Goal: Task Accomplishment & Management: Manage account settings

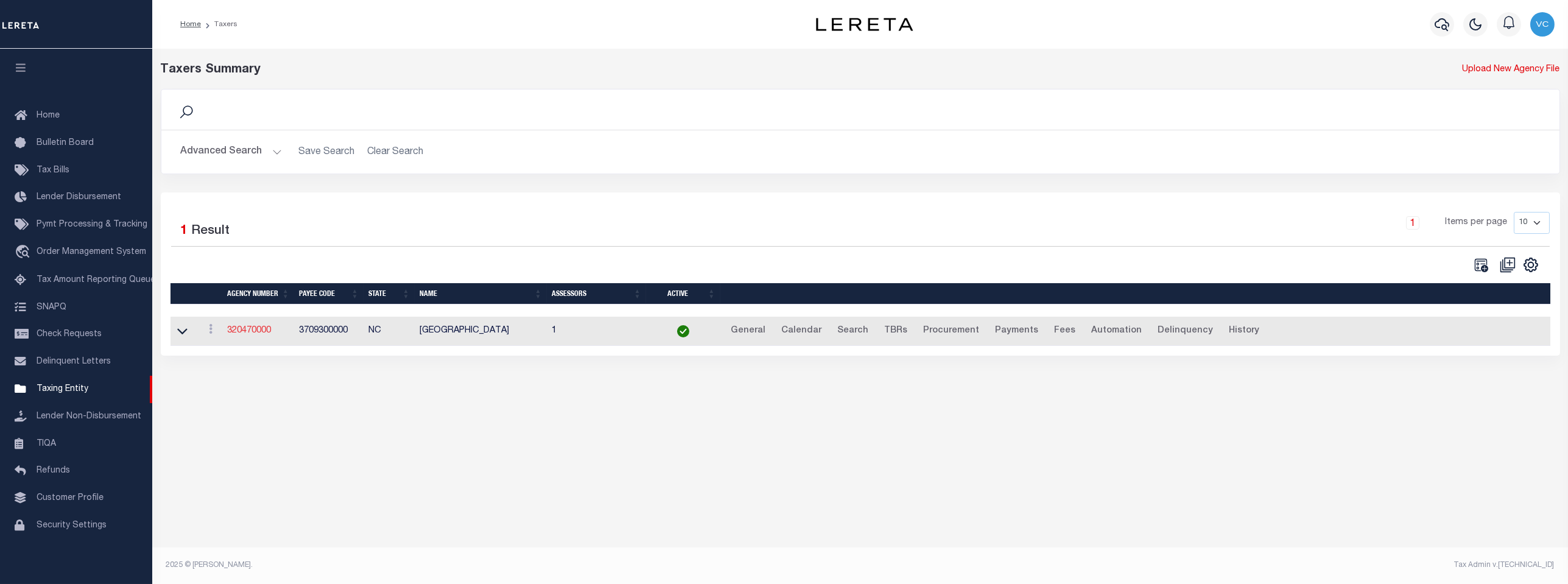
click at [246, 335] on link "320470000" at bounding box center [249, 330] width 44 height 9
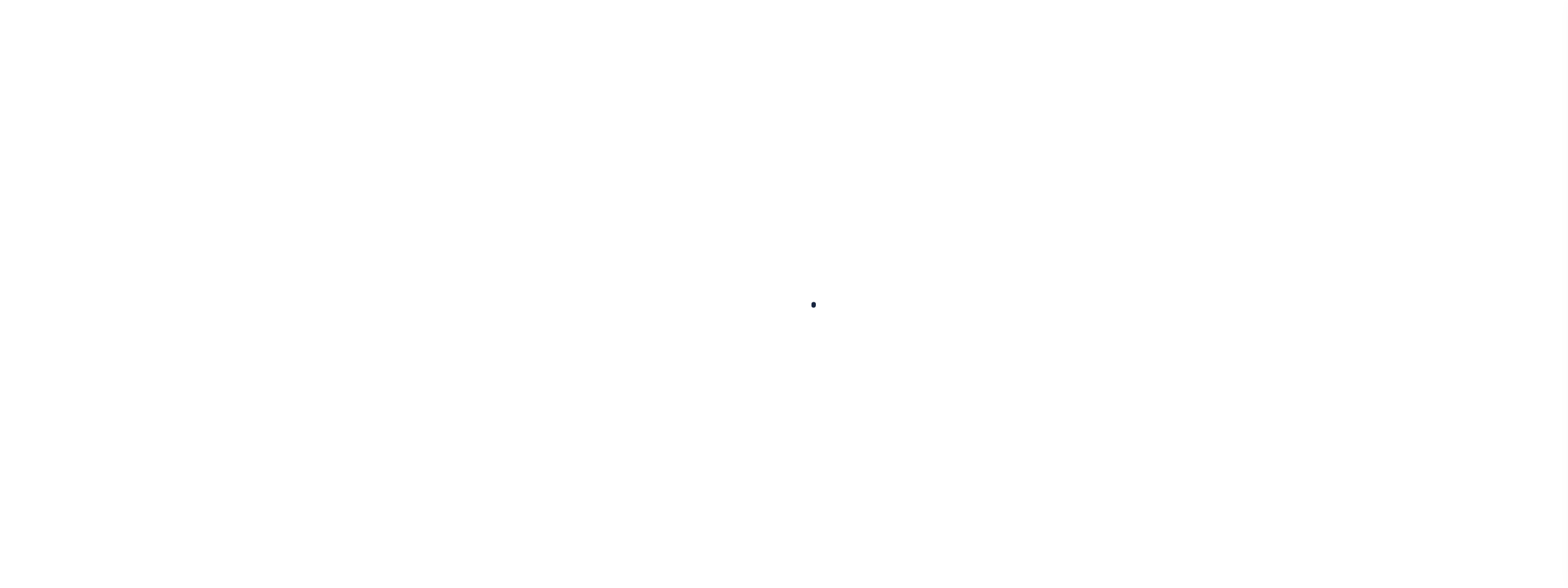
select select
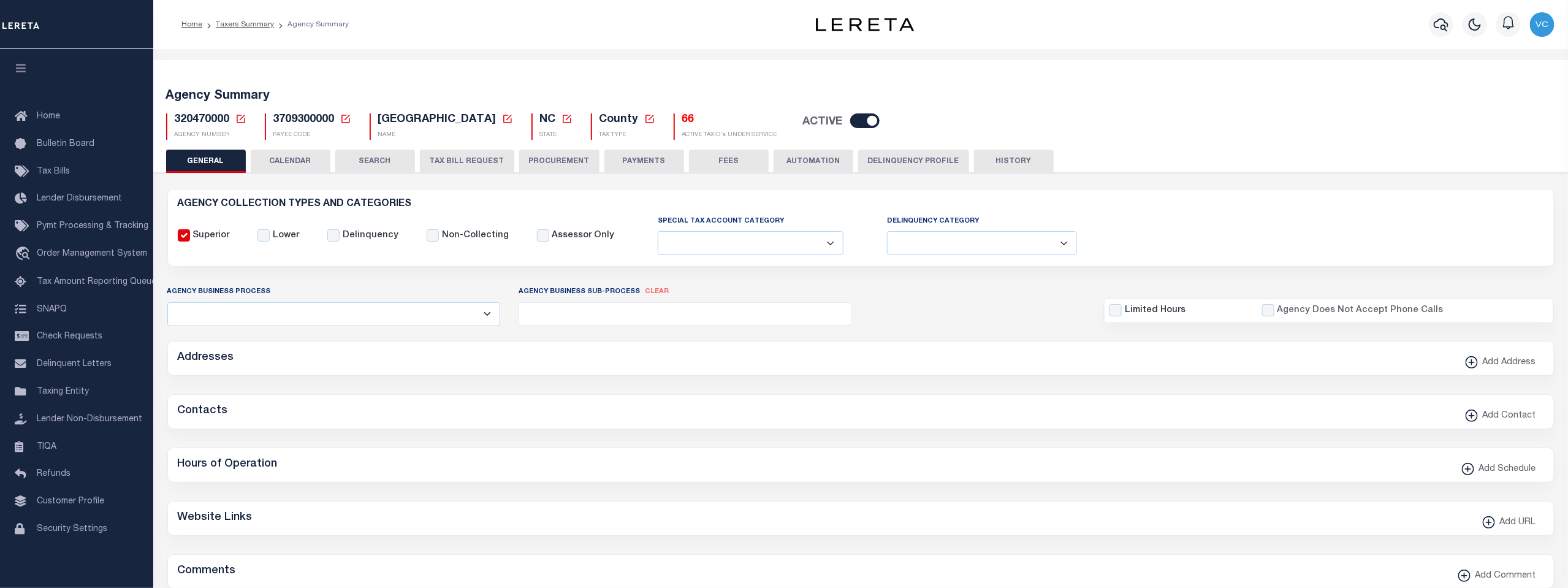
checkbox input "false"
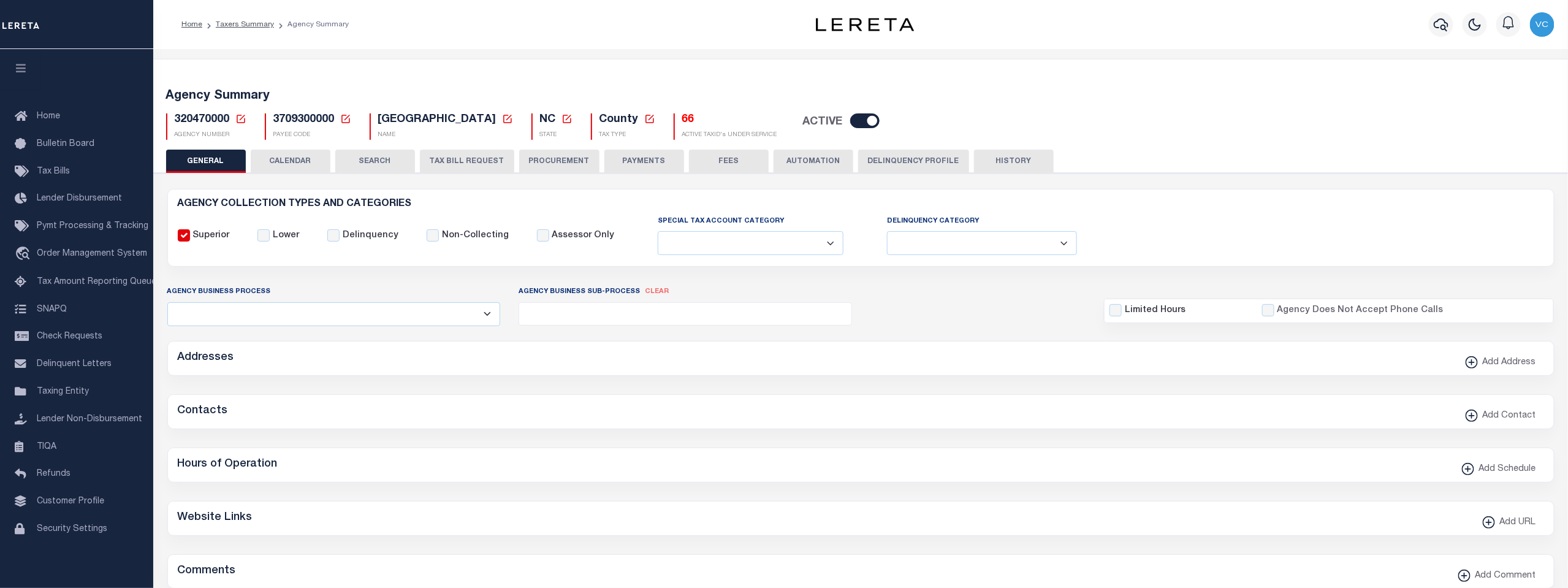
type input "3709300000"
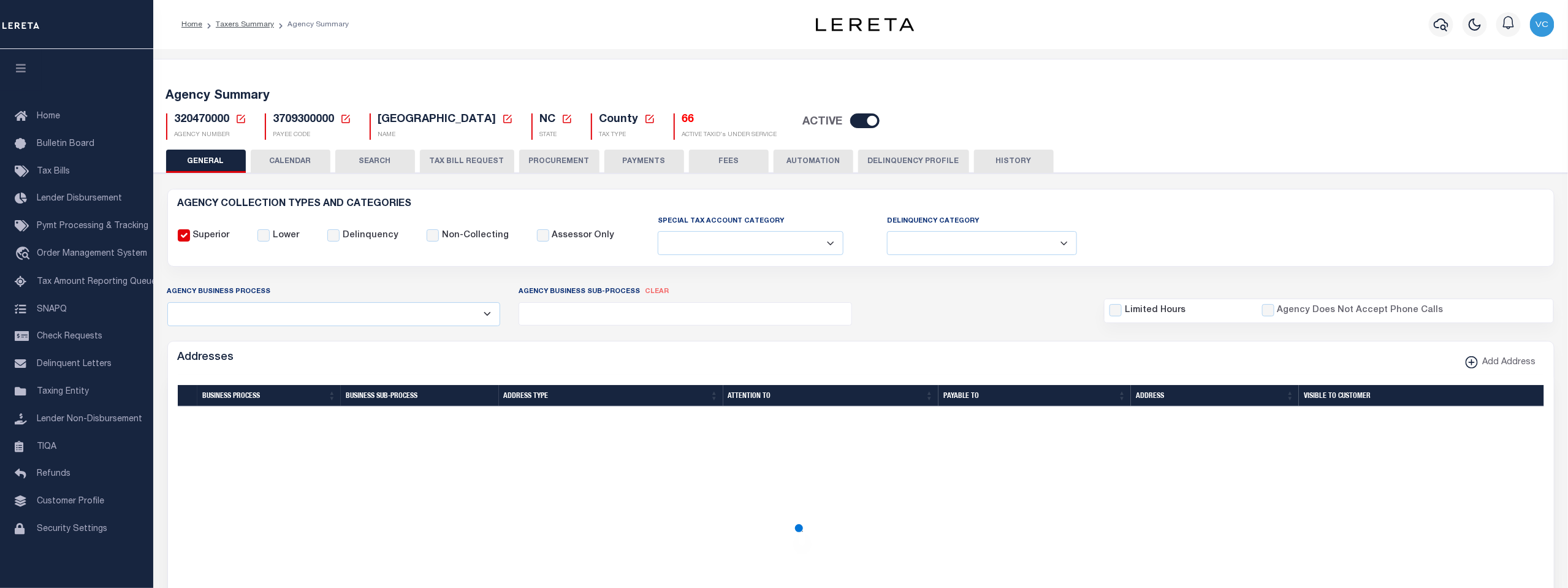
click at [238, 121] on icon at bounding box center [241, 119] width 11 height 11
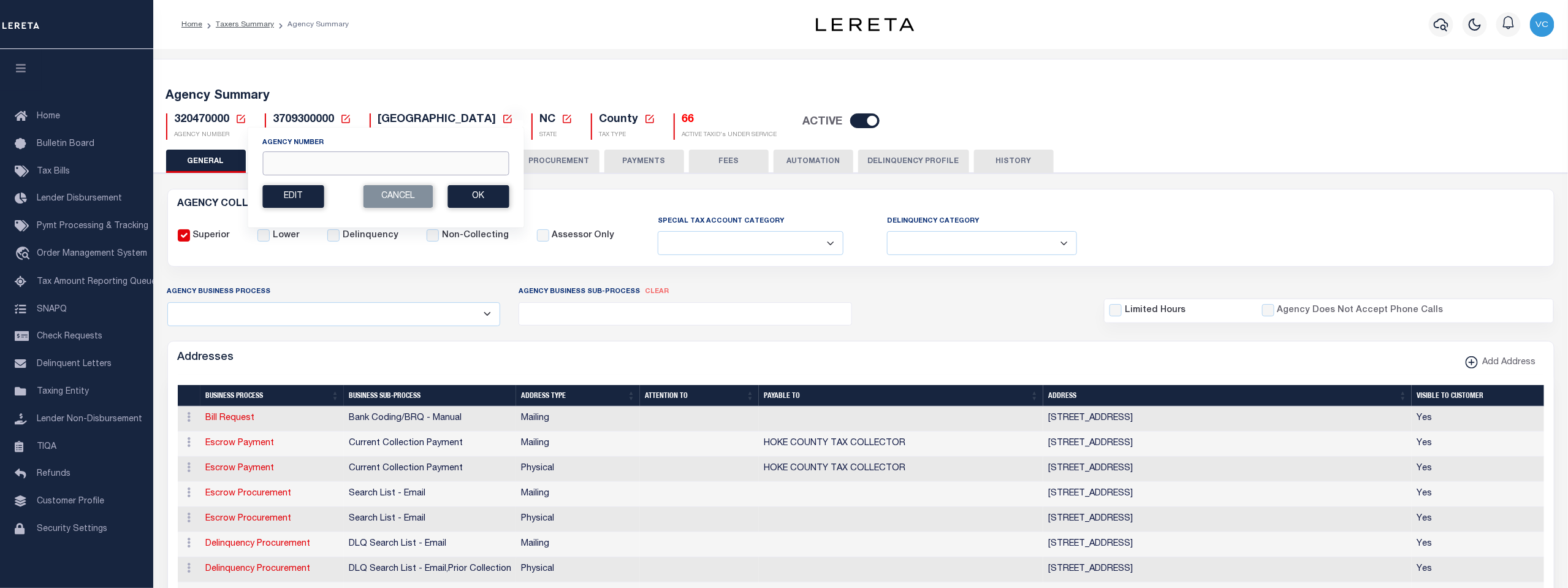
click at [276, 158] on input "Agency Number" at bounding box center [385, 163] width 247 height 24
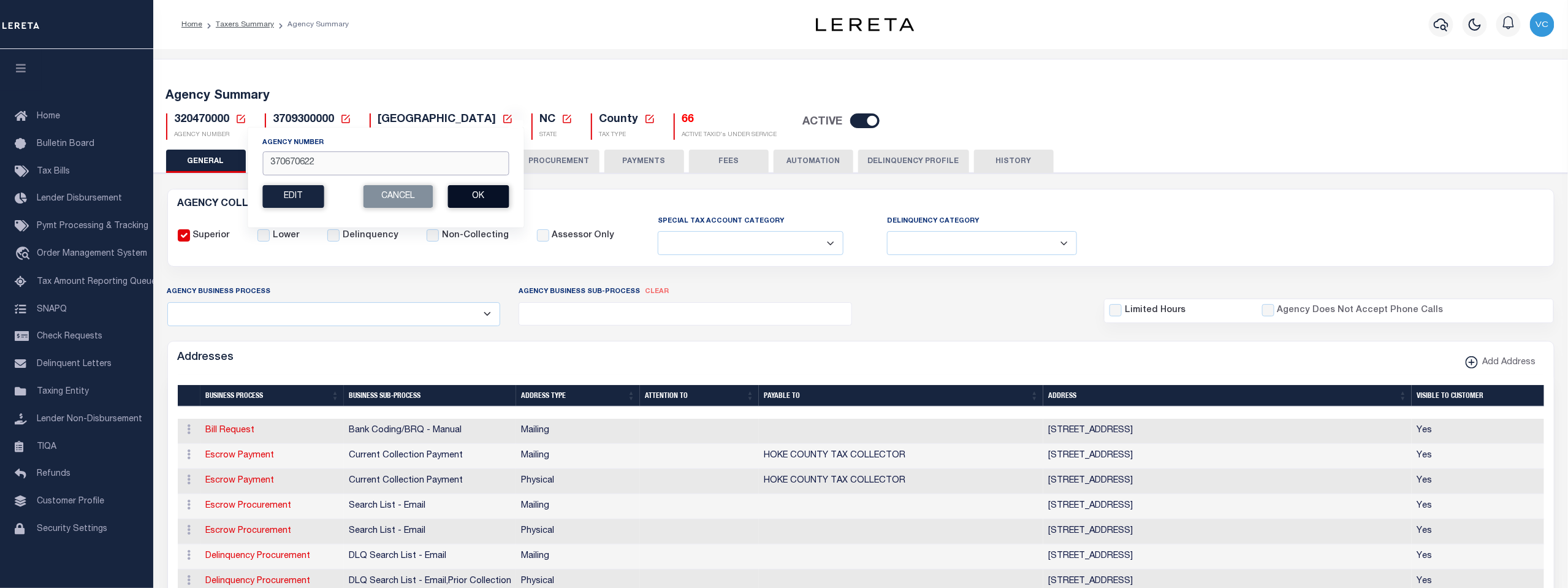
type input "370670622"
click at [463, 191] on button "Ok" at bounding box center [478, 196] width 61 height 23
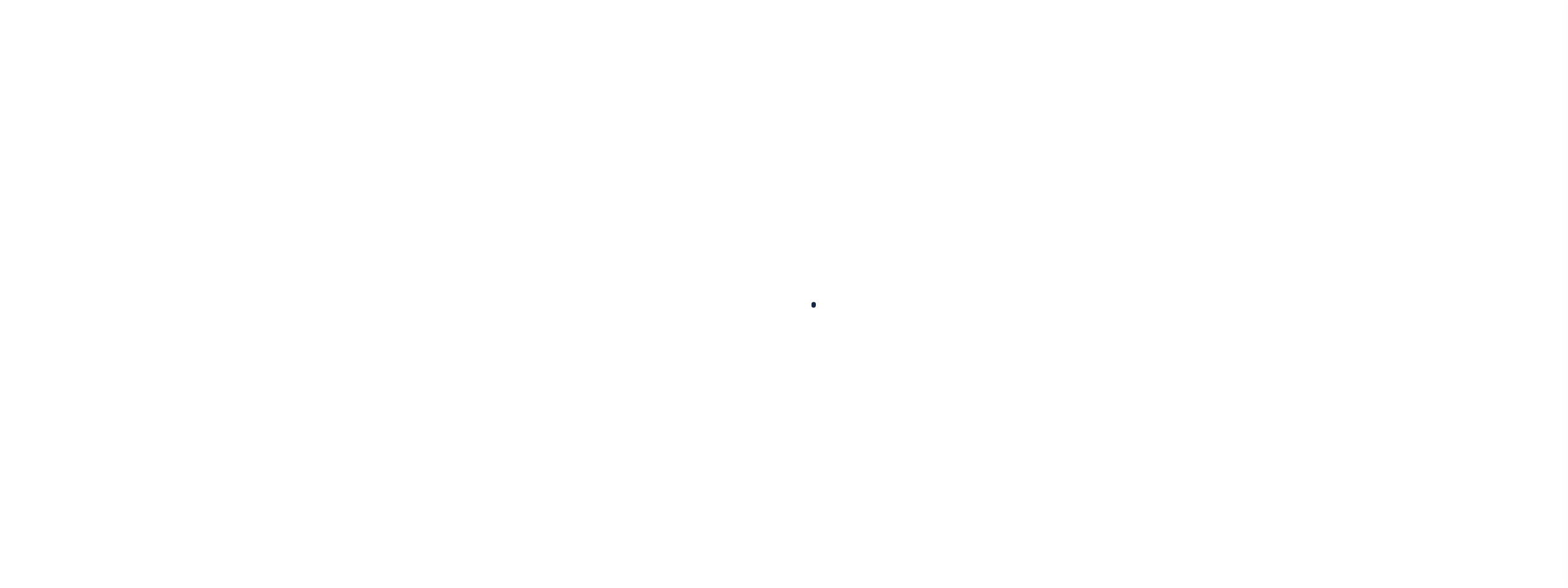
select select
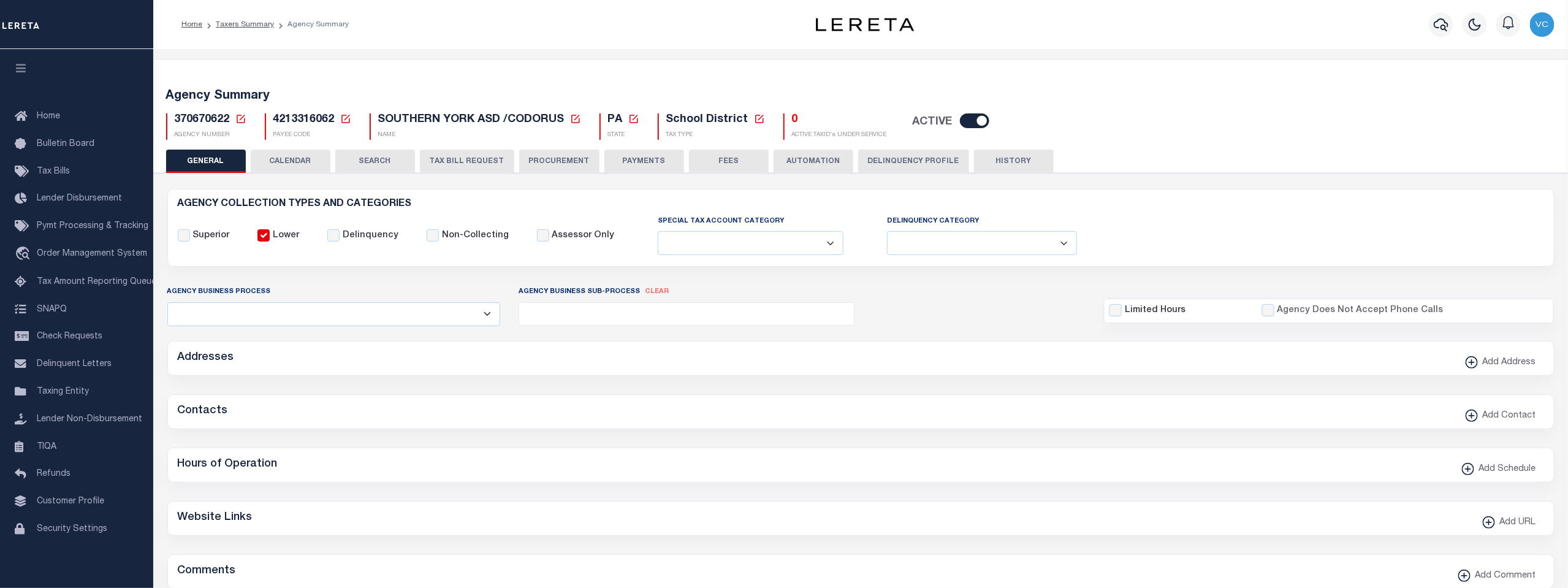
checkbox input "false"
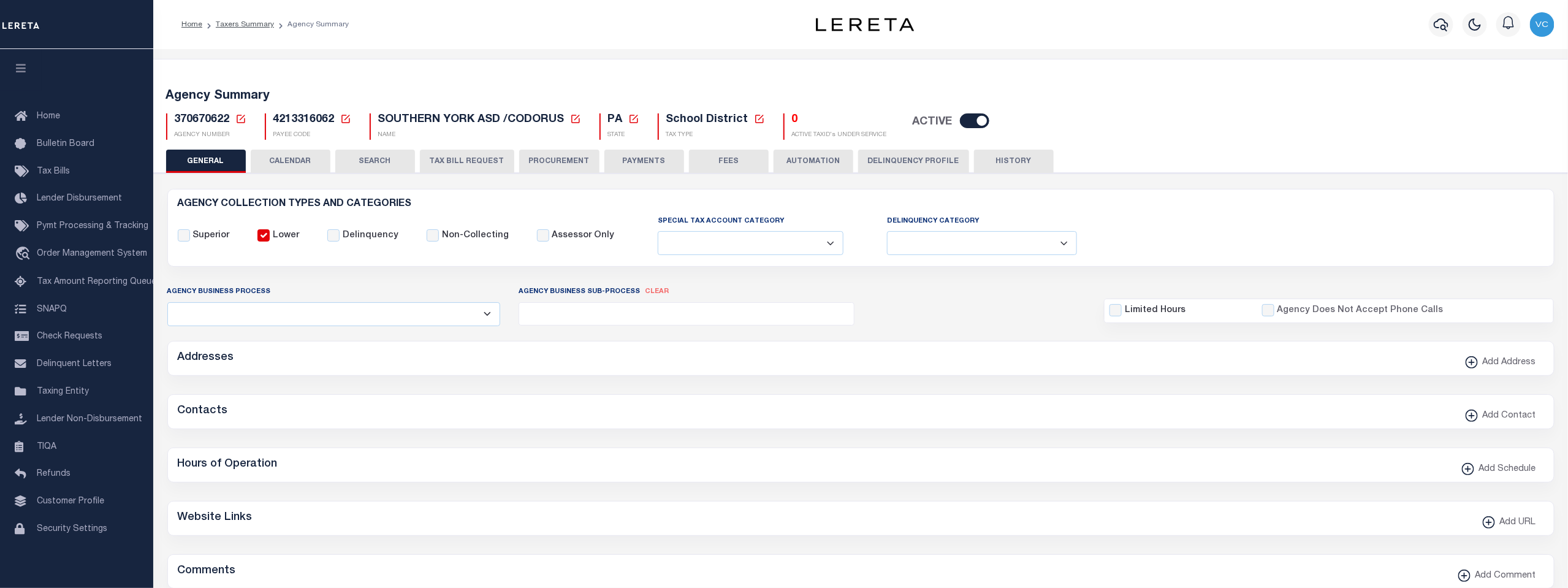
type input "4213316062"
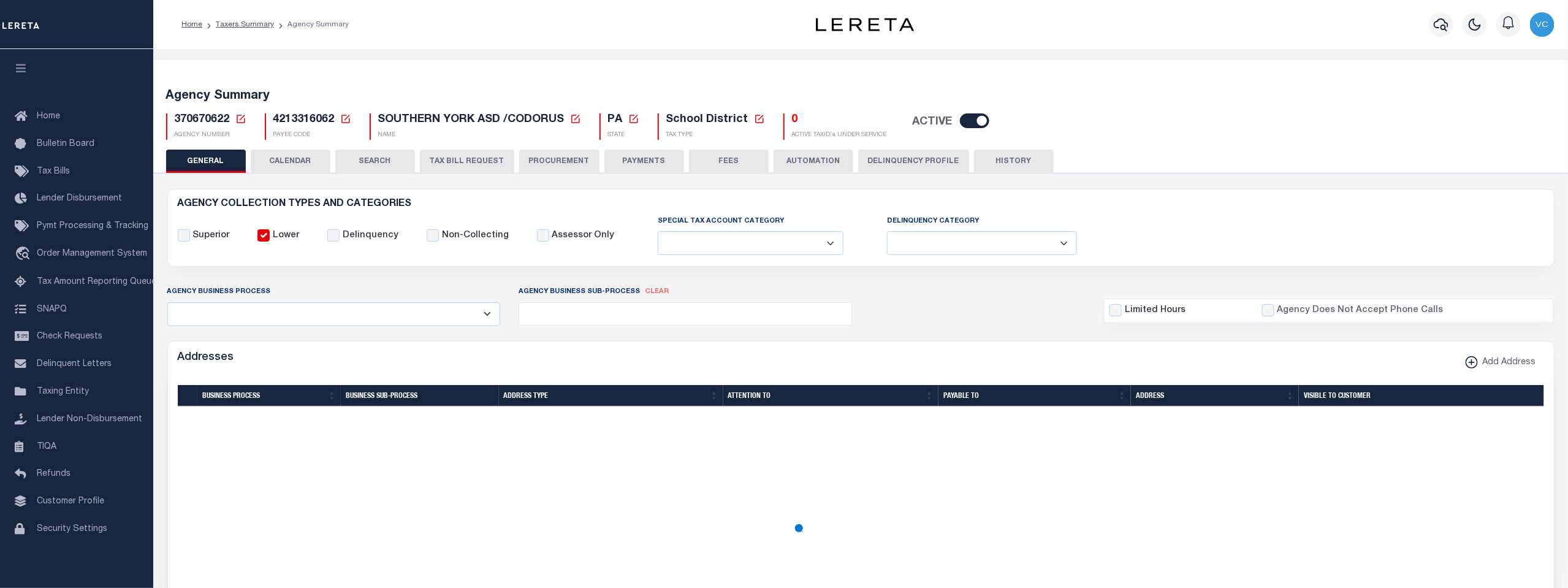
click at [460, 159] on button "TAX BILL REQUEST" at bounding box center [467, 161] width 95 height 23
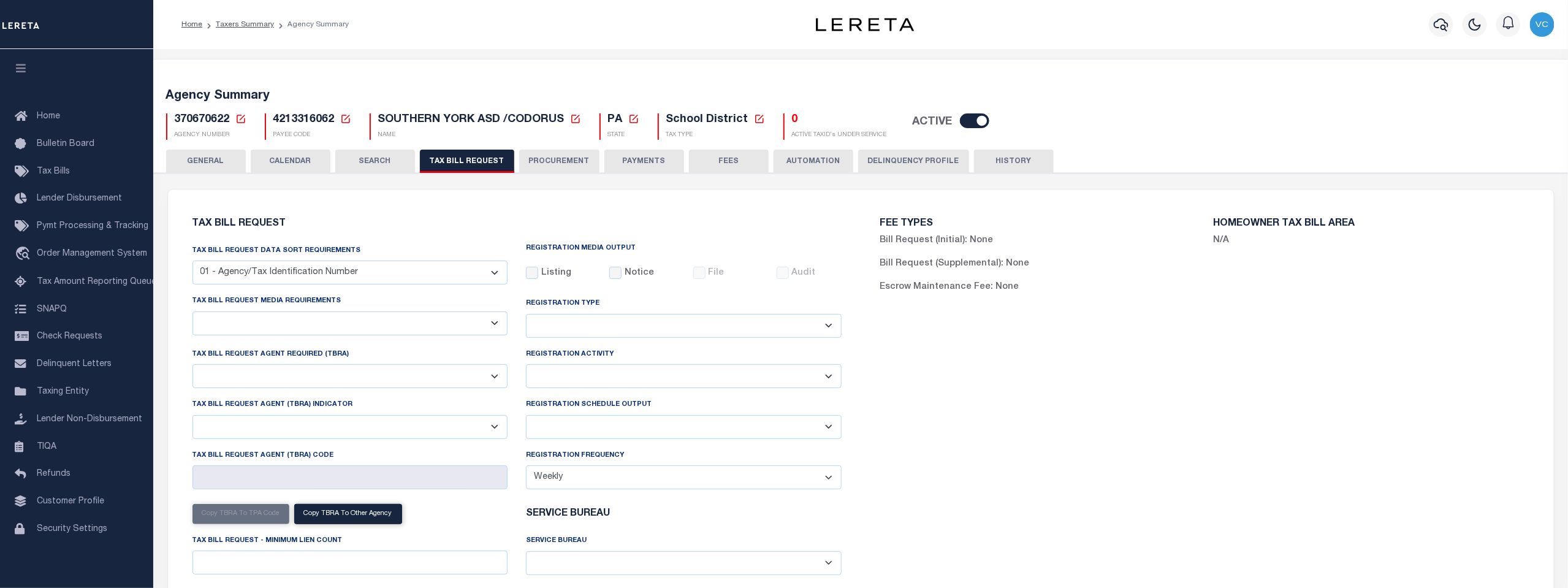
select select "29"
checkbox input "false"
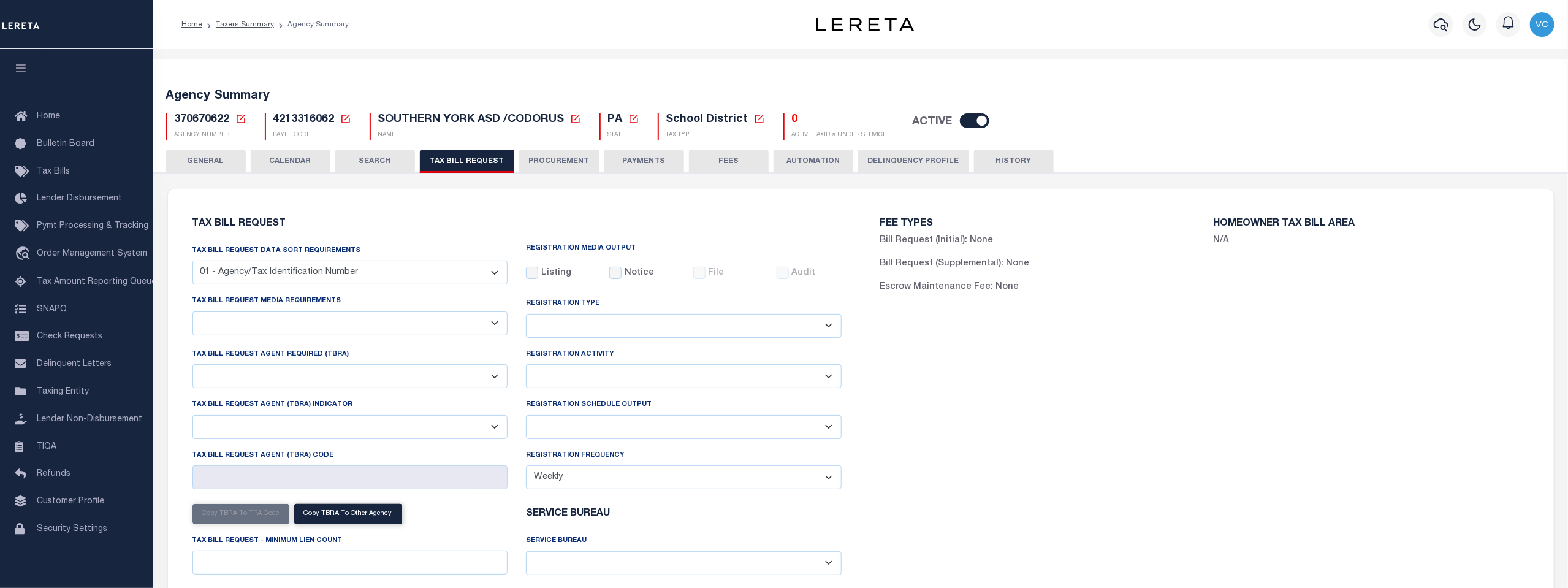
select select "23"
select select "false"
select select
select select "1"
click at [496, 320] on select "A - Listing, File B - Blank Disk E - Notice, Listing F - Form G - Survey L - Li…" at bounding box center [350, 323] width 315 height 24
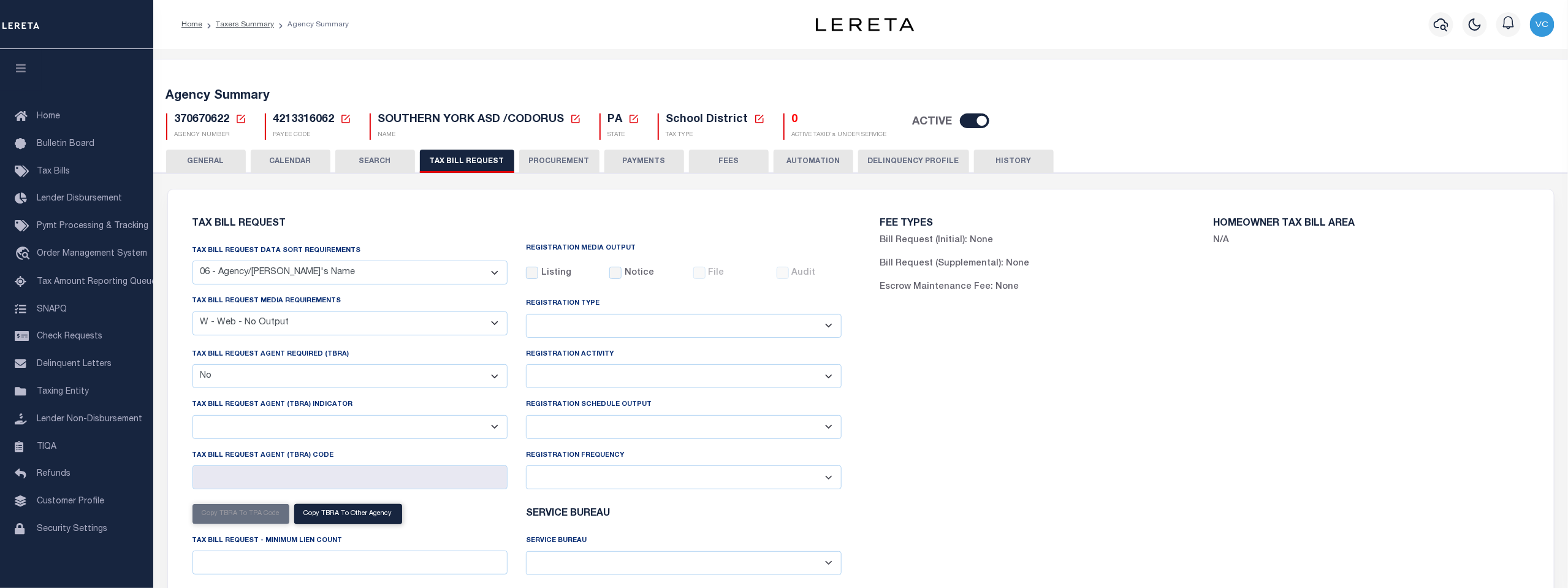
select select "22"
click at [193, 312] on select "A - Listing, File B - Blank Disk E - Notice, Listing F - Form G - Survey L - Li…" at bounding box center [350, 323] width 315 height 24
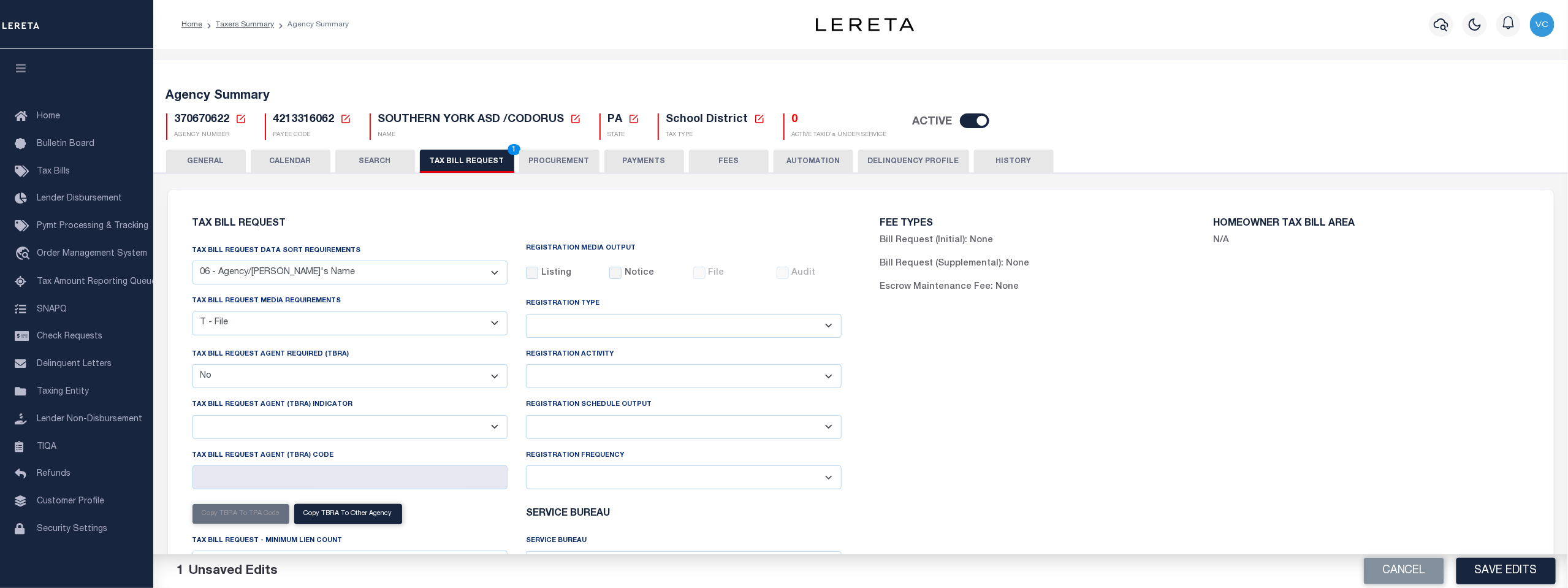
click at [828, 425] on select "Delta File Full File" at bounding box center [683, 427] width 315 height 24
select select "1"
click at [526, 417] on select "Delta File Full File" at bounding box center [683, 427] width 315 height 24
click at [1482, 569] on button "Save Edits" at bounding box center [1505, 571] width 99 height 27
